Goal: Transaction & Acquisition: Register for event/course

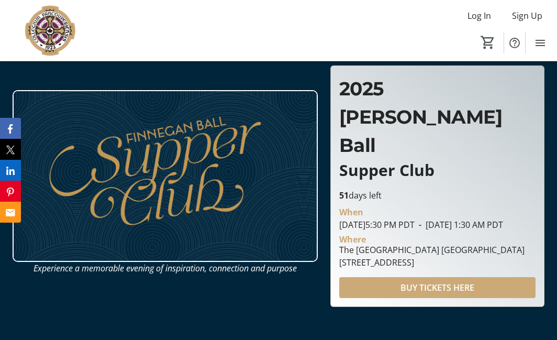
scroll to position [57, 0]
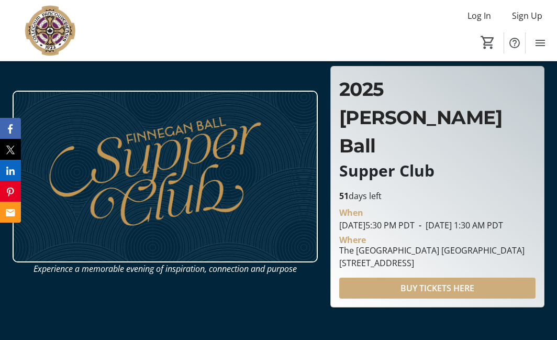
click at [428, 282] on span "BUY TICKETS HERE" at bounding box center [438, 288] width 74 height 13
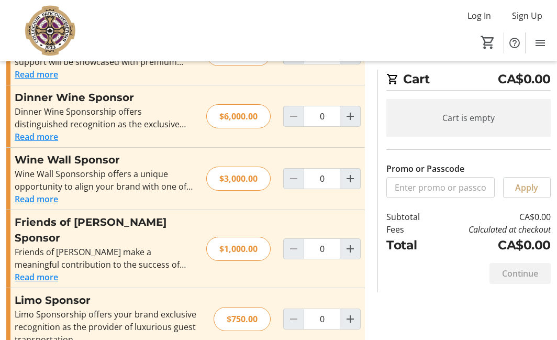
scroll to position [523, 0]
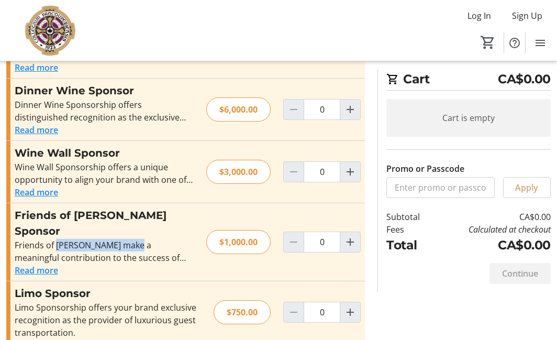
drag, startPoint x: 57, startPoint y: 232, endPoint x: 126, endPoint y: 250, distance: 72.0
click at [136, 239] on div "Friends of [PERSON_NAME] make a meaningful contribution to the success of the e…" at bounding box center [104, 251] width 179 height 25
click at [117, 264] on div "Read more" at bounding box center [104, 270] width 179 height 13
drag, startPoint x: 87, startPoint y: 248, endPoint x: 95, endPoint y: 244, distance: 8.7
click at [87, 248] on div "Friends of [PERSON_NAME] make a meaningful contribution to the success of the e…" at bounding box center [104, 251] width 179 height 25
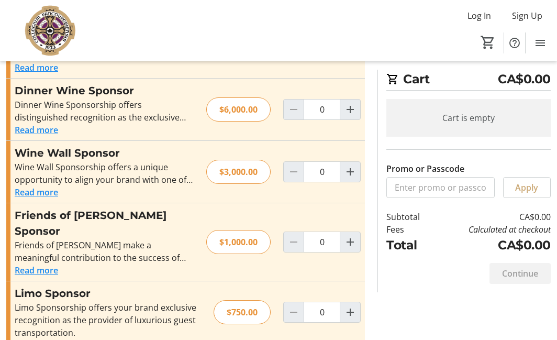
click at [51, 264] on button "Read more" at bounding box center [36, 270] width 43 height 13
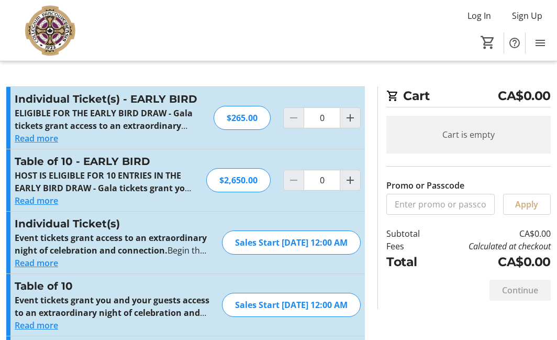
scroll to position [37, 0]
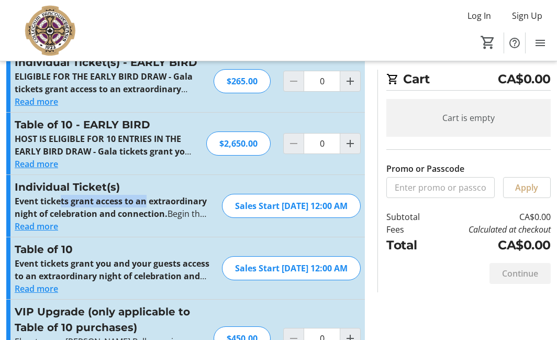
drag, startPoint x: 60, startPoint y: 201, endPoint x: 163, endPoint y: 224, distance: 105.2
click at [151, 206] on p "Event tickets grant access to an extraordinary night of celebration and connect…" at bounding box center [112, 207] width 195 height 25
click at [49, 228] on button "Read more" at bounding box center [36, 226] width 43 height 13
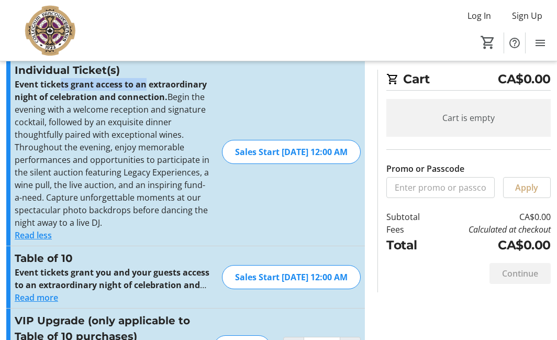
scroll to position [162, 0]
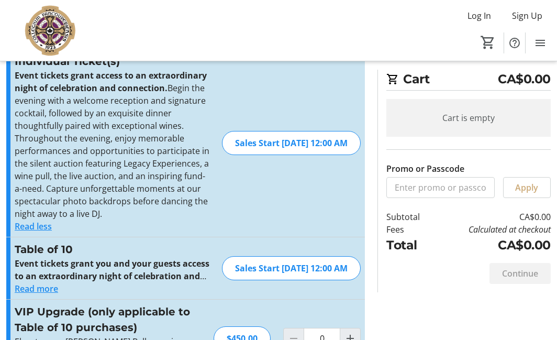
click at [75, 103] on p "Event tickets grant access to an extraordinary night of celebration and connect…" at bounding box center [112, 144] width 195 height 151
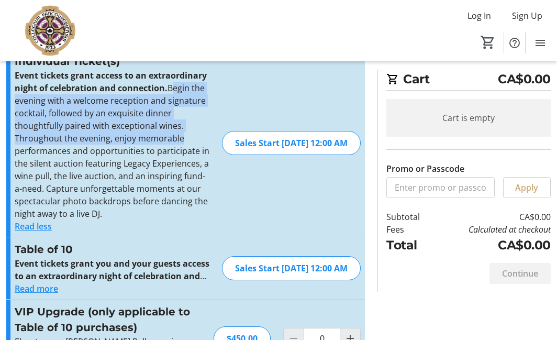
drag, startPoint x: 66, startPoint y: 102, endPoint x: 130, endPoint y: 156, distance: 83.3
click at [131, 155] on p "Event tickets grant access to an extraordinary night of celebration and connect…" at bounding box center [112, 144] width 195 height 151
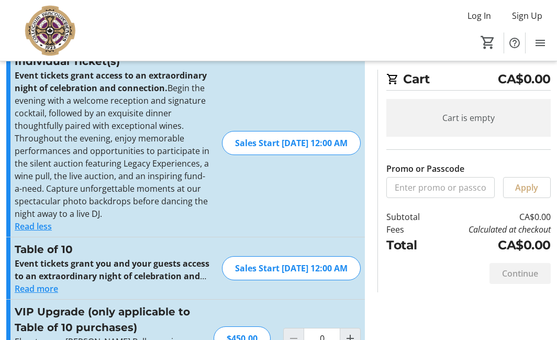
click at [128, 158] on p "Event tickets grant access to an extraordinary night of celebration and connect…" at bounding box center [112, 144] width 195 height 151
click at [226, 183] on div "Individual Ticket(s) Event tickets grant access to an extraordinary night of ce…" at bounding box center [185, 143] width 359 height 188
drag, startPoint x: 34, startPoint y: 209, endPoint x: 102, endPoint y: 234, distance: 72.6
click at [97, 214] on p "Event tickets grant access to an extraordinary night of celebration and connect…" at bounding box center [112, 144] width 195 height 151
drag, startPoint x: 107, startPoint y: 246, endPoint x: 107, endPoint y: 263, distance: 17.8
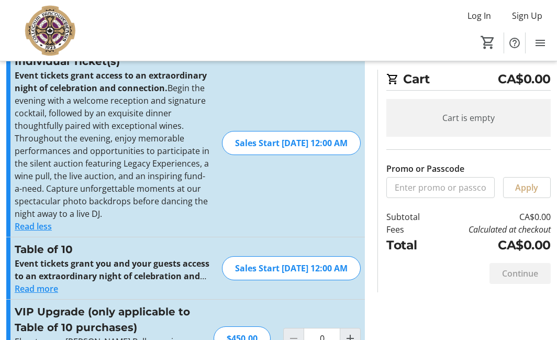
click at [107, 233] on div "Read less" at bounding box center [112, 226] width 195 height 13
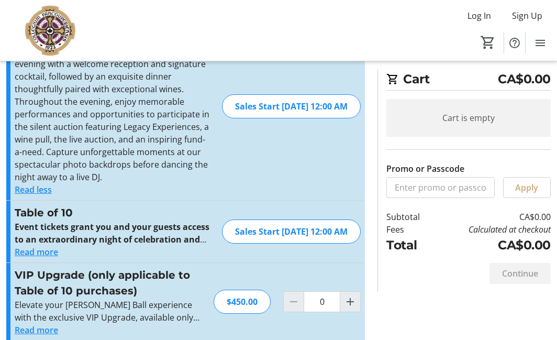
scroll to position [269, 0]
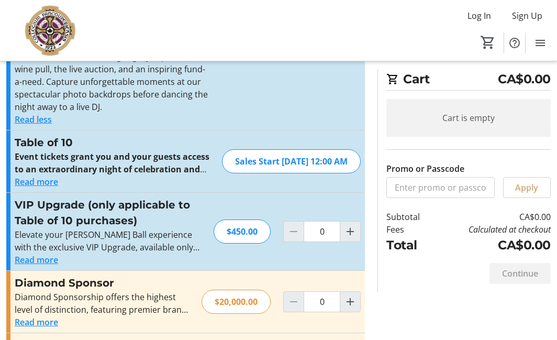
click at [41, 188] on button "Read more" at bounding box center [36, 181] width 43 height 13
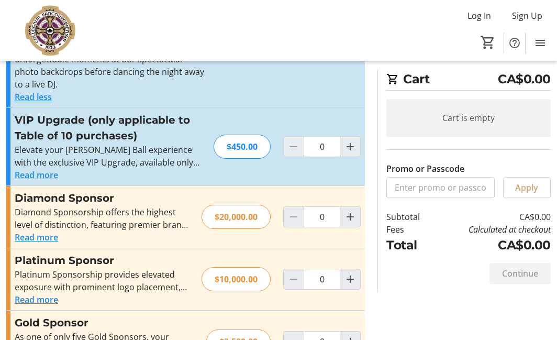
scroll to position [554, 0]
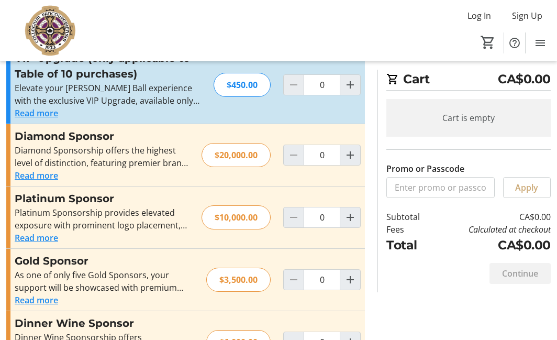
click at [45, 119] on button "Read more" at bounding box center [36, 113] width 43 height 13
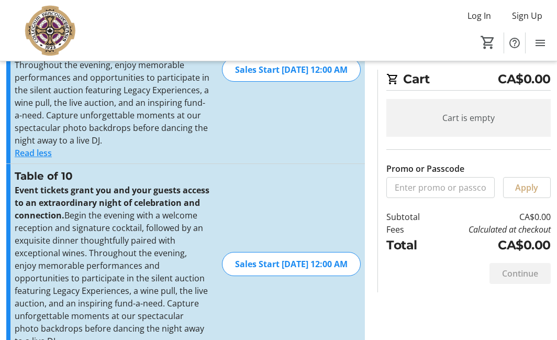
scroll to position [0, 0]
